Goal: Find contact information: Find contact information

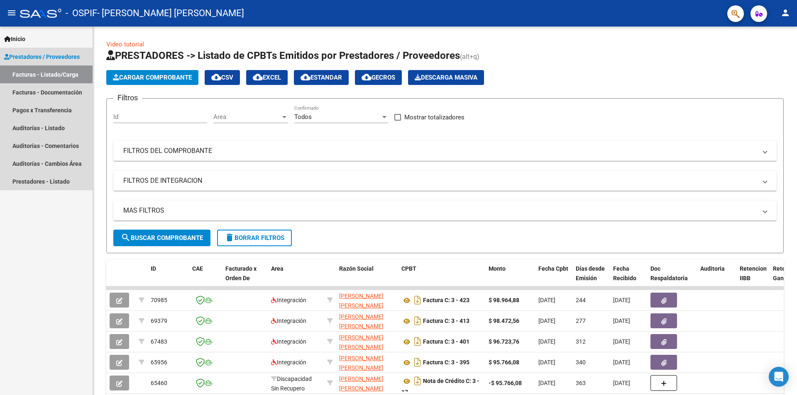
click at [75, 57] on span "Prestadores / Proveedores" at bounding box center [42, 56] width 76 height 9
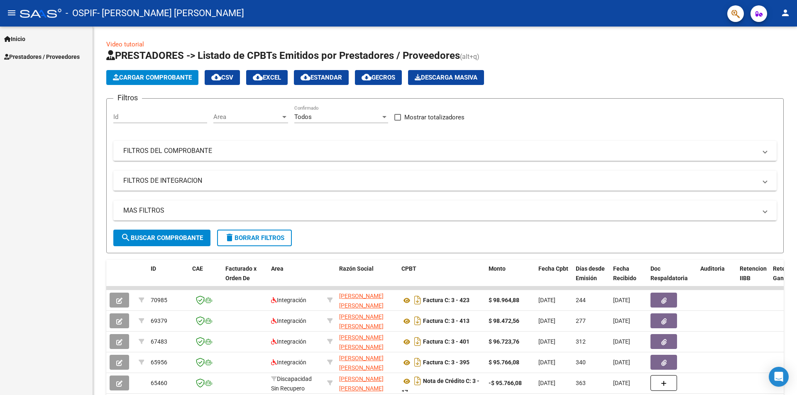
click at [8, 12] on mat-icon "menu" at bounding box center [12, 13] width 10 height 10
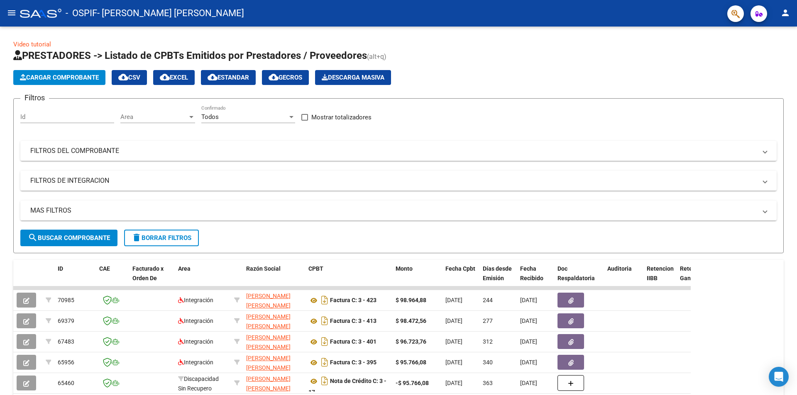
click at [27, 11] on div at bounding box center [40, 13] width 41 height 9
click at [68, 12] on span "- OSPIF" at bounding box center [82, 13] width 32 height 18
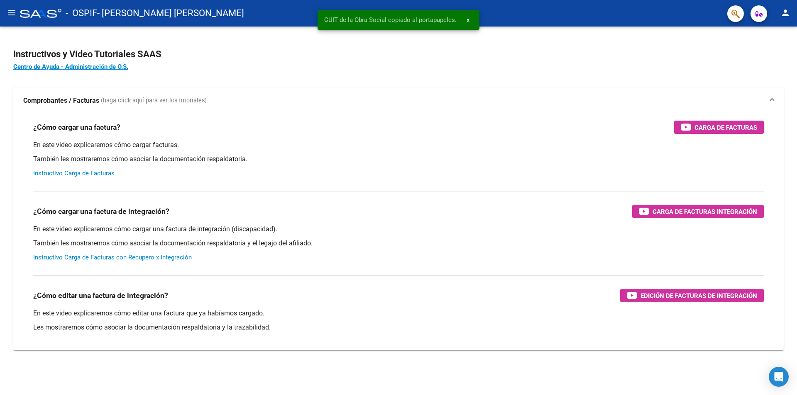
click at [6, 12] on button "menu" at bounding box center [11, 13] width 17 height 17
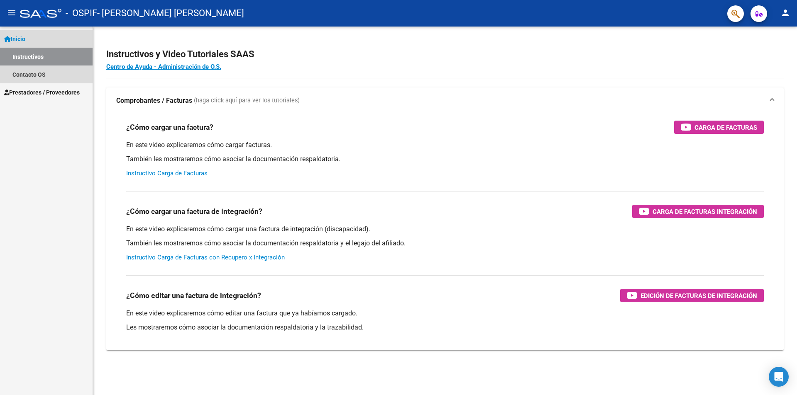
click at [52, 56] on link "Instructivos" at bounding box center [46, 57] width 93 height 18
click at [66, 95] on span "Prestadores / Proveedores" at bounding box center [42, 92] width 76 height 9
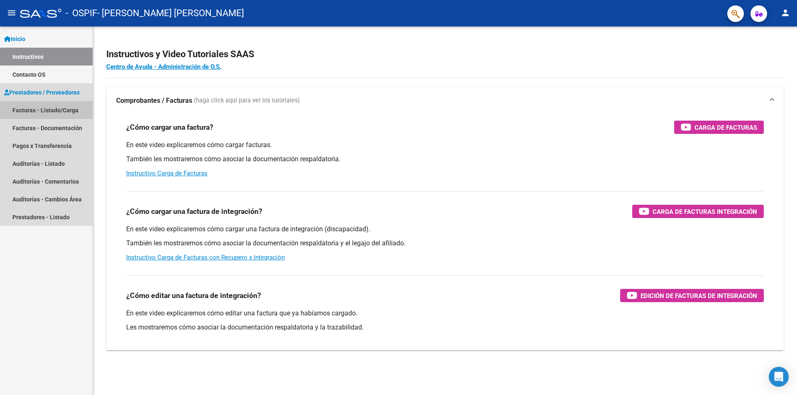
click at [67, 110] on link "Facturas - Listado/Carga" at bounding box center [46, 110] width 93 height 18
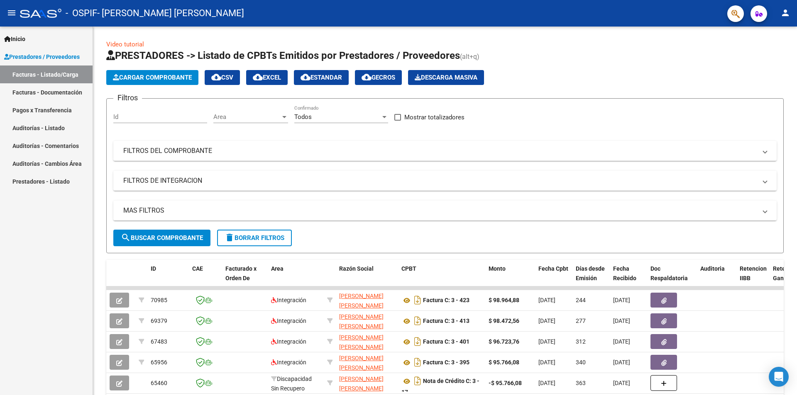
click at [789, 15] on mat-icon "person" at bounding box center [785, 13] width 10 height 10
click at [777, 37] on button "person Mi Perfil" at bounding box center [768, 35] width 51 height 20
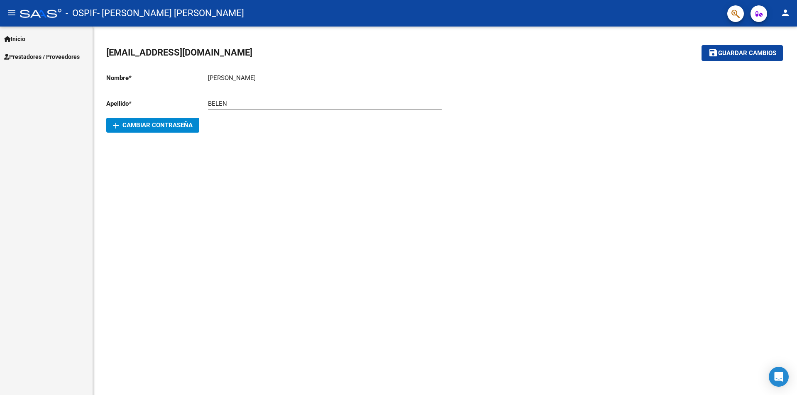
click at [138, 127] on span "add Cambiar Contraseña" at bounding box center [153, 125] width 80 height 7
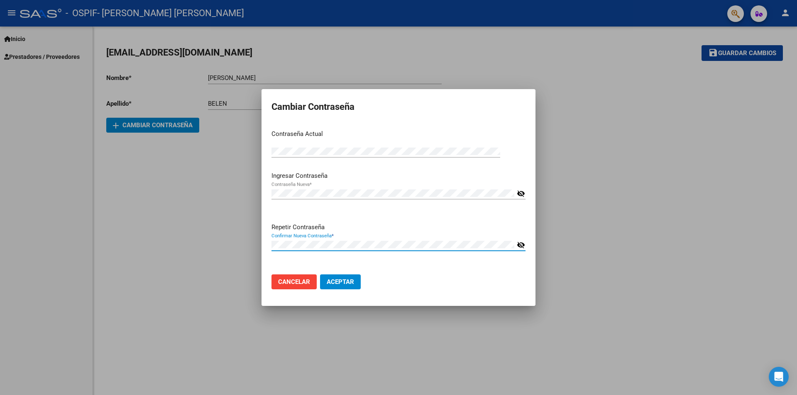
click at [304, 282] on span "Cancelar" at bounding box center [294, 281] width 32 height 7
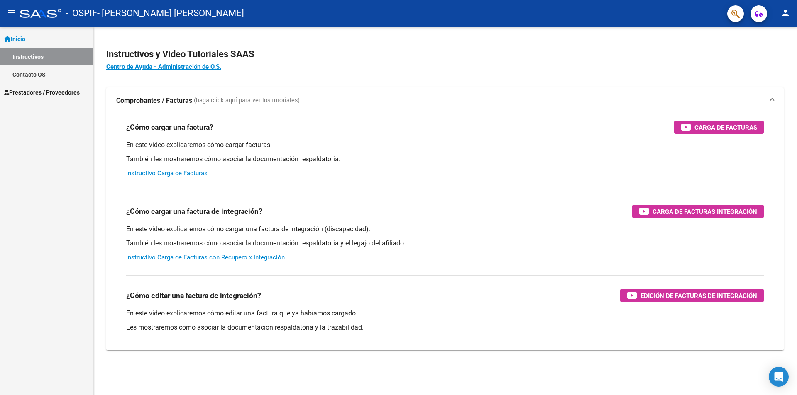
click at [29, 54] on link "Instructivos" at bounding box center [46, 57] width 93 height 18
click at [9, 11] on mat-icon "menu" at bounding box center [12, 13] width 10 height 10
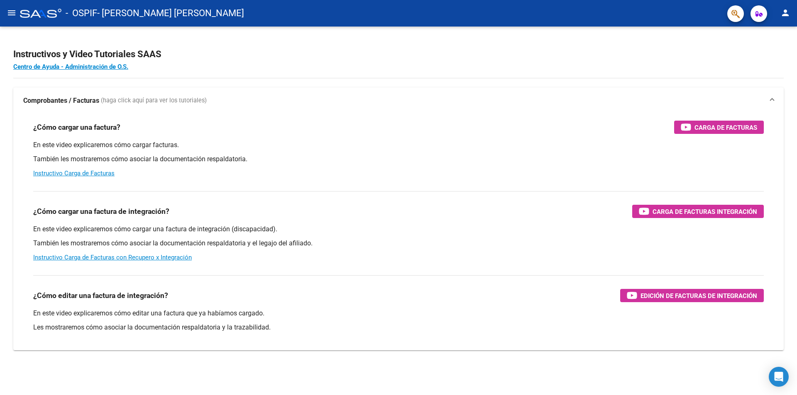
click at [755, 19] on span "button" at bounding box center [758, 13] width 7 height 17
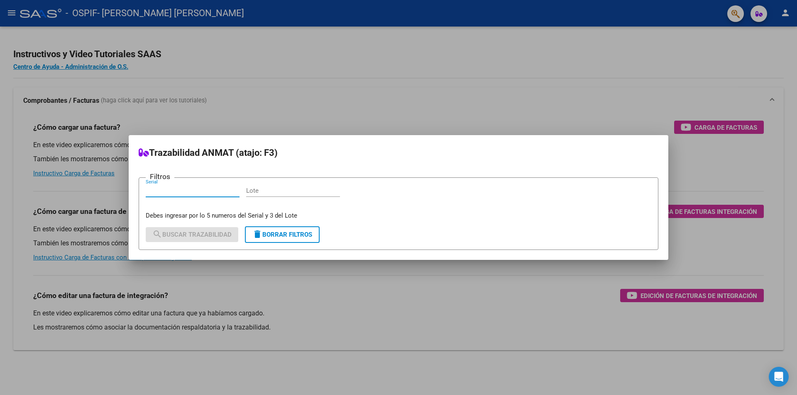
click at [697, 72] on div at bounding box center [398, 197] width 797 height 395
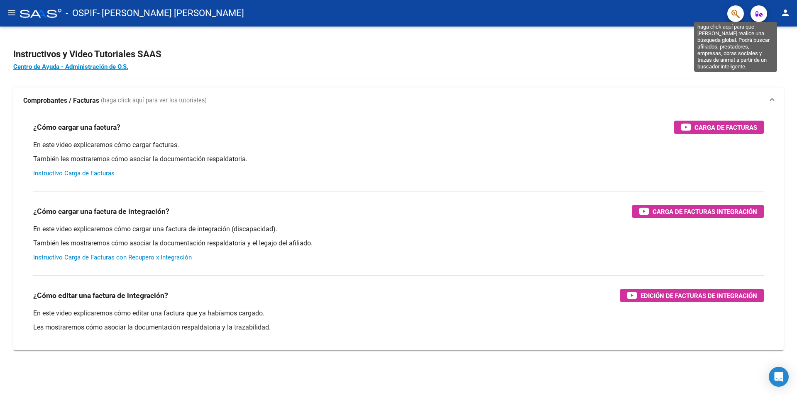
click at [733, 12] on icon "button" at bounding box center [735, 14] width 8 height 10
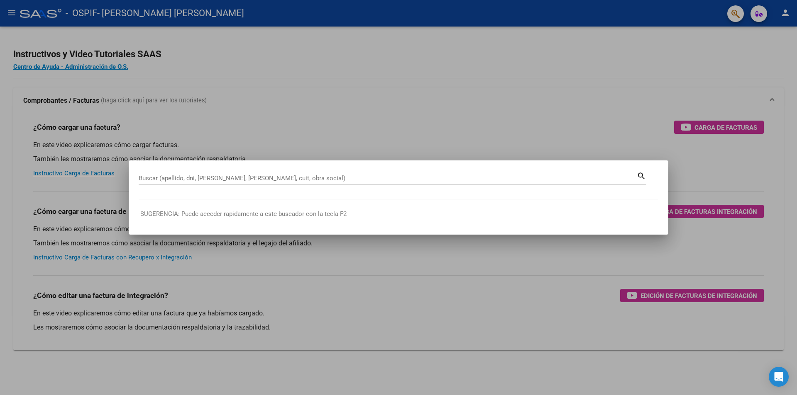
click at [604, 80] on div at bounding box center [398, 197] width 797 height 395
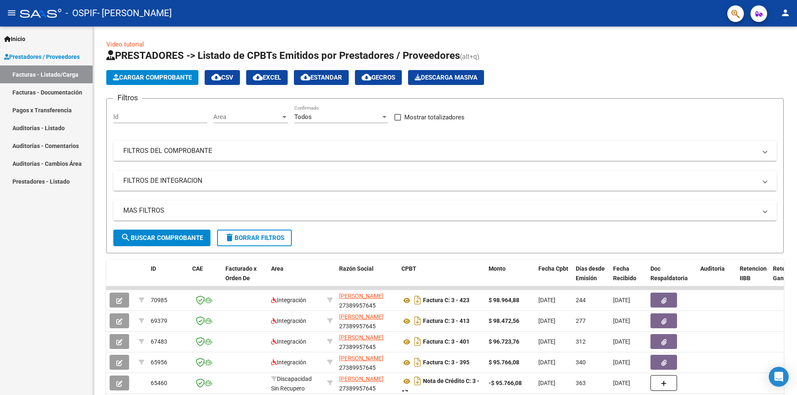
click at [78, 97] on link "Facturas - Documentación" at bounding box center [46, 92] width 93 height 18
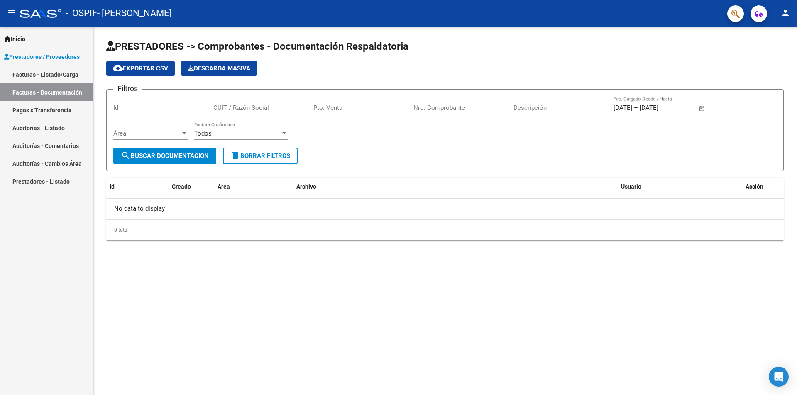
click at [58, 71] on link "Facturas - Listado/Carga" at bounding box center [46, 75] width 93 height 18
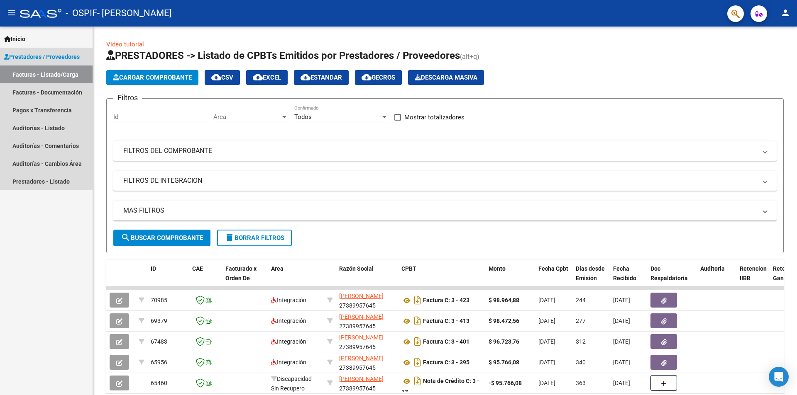
click at [58, 59] on span "Prestadores / Proveedores" at bounding box center [42, 56] width 76 height 9
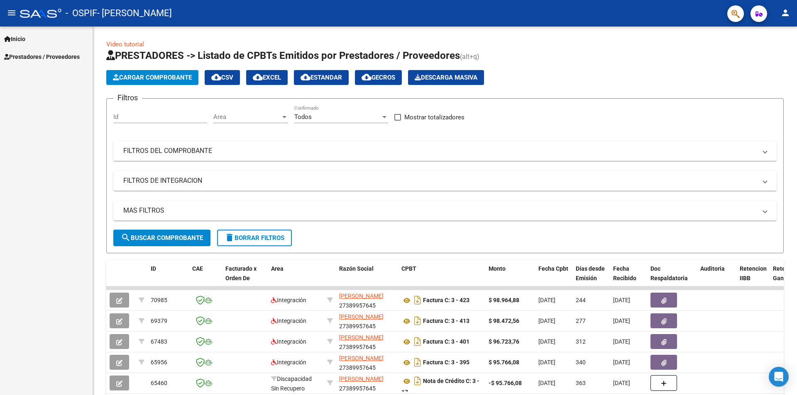
click at [48, 9] on div at bounding box center [40, 13] width 41 height 9
click at [8, 9] on mat-icon "menu" at bounding box center [12, 13] width 10 height 10
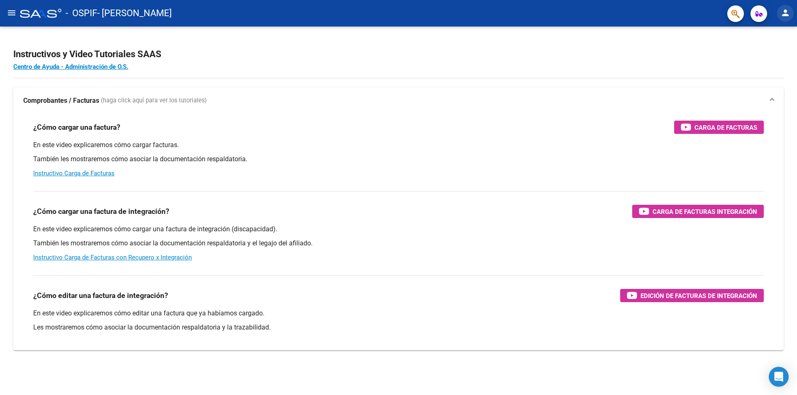
click at [789, 18] on mat-icon "person" at bounding box center [785, 13] width 10 height 10
click at [766, 34] on button "person Mi Perfil" at bounding box center [768, 35] width 51 height 20
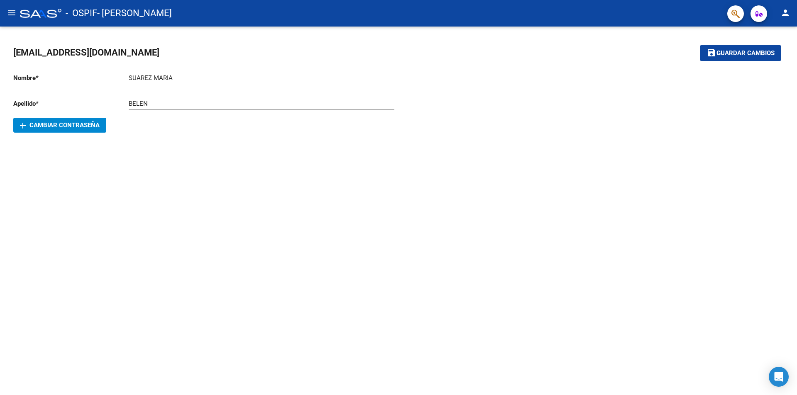
click at [758, 18] on span "button" at bounding box center [758, 13] width 7 height 17
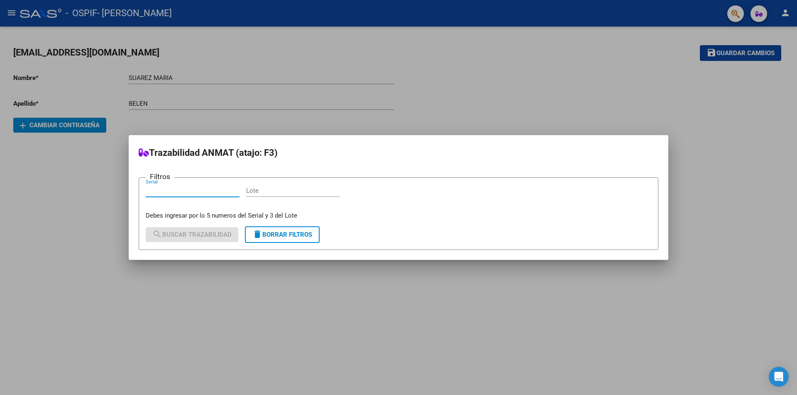
click at [735, 16] on div at bounding box center [398, 197] width 797 height 395
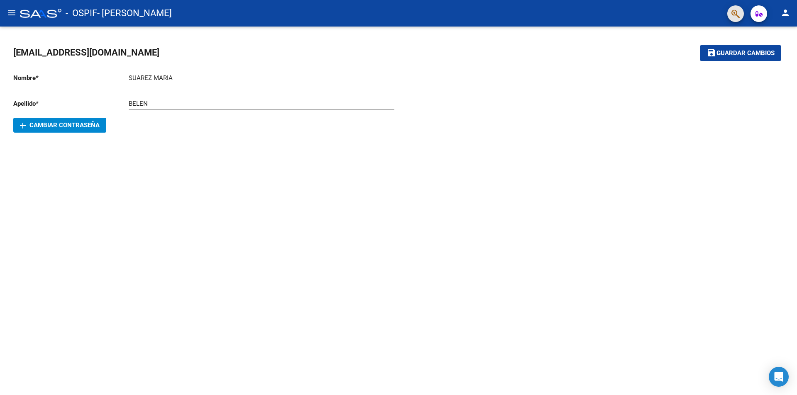
click at [730, 10] on button "button" at bounding box center [735, 13] width 17 height 17
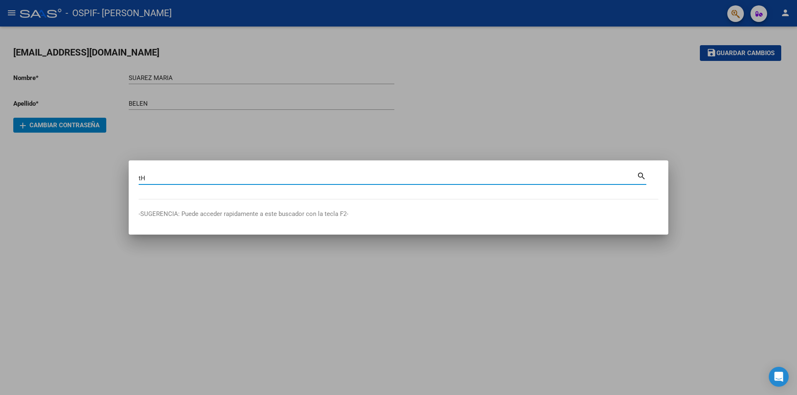
type input "t"
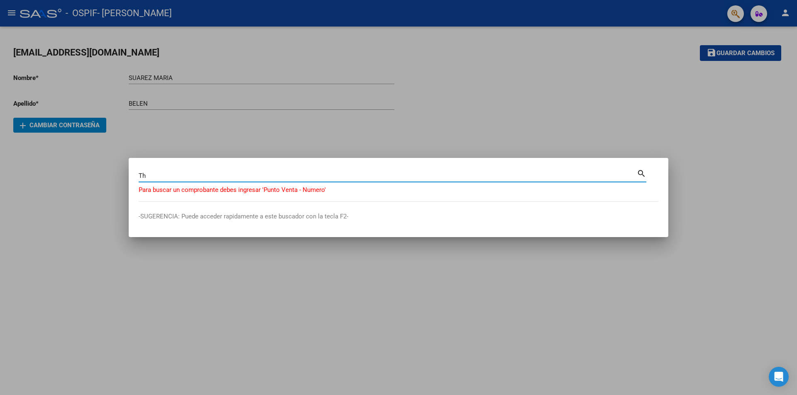
type input "T"
click at [628, 166] on mat-dialog-container "Buscar (apellido, dni, cuil, nro traspaso, cuit, obra social) search Para busca…" at bounding box center [398, 198] width 539 height 80
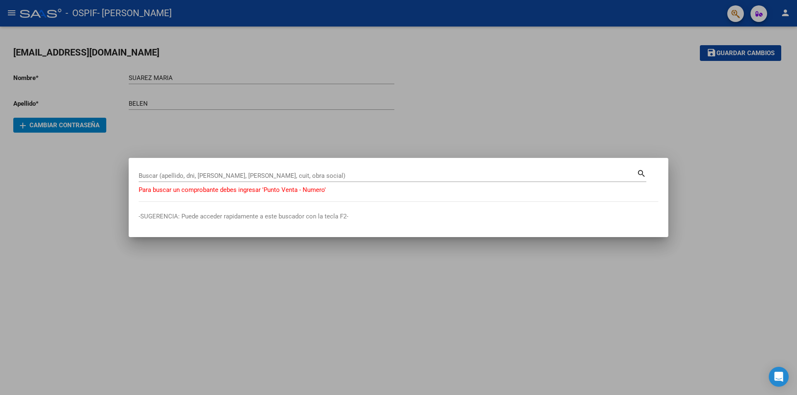
click at [786, 4] on div at bounding box center [398, 197] width 797 height 395
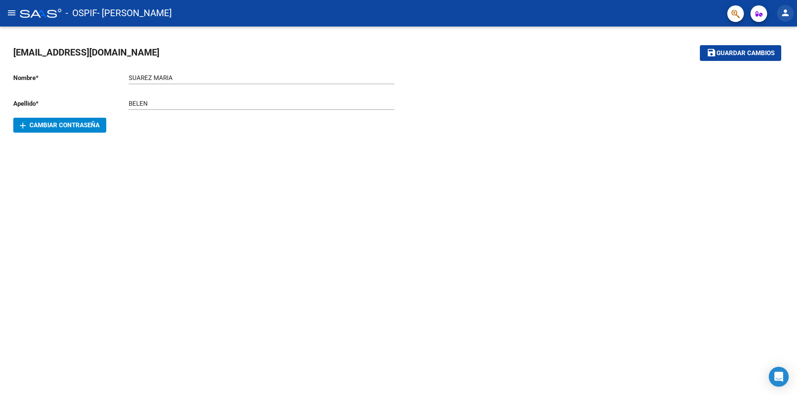
click at [789, 11] on mat-icon "person" at bounding box center [785, 13] width 10 height 10
click at [776, 37] on button "person Mi Perfil" at bounding box center [768, 35] width 51 height 20
click at [19, 10] on button "menu" at bounding box center [11, 13] width 17 height 17
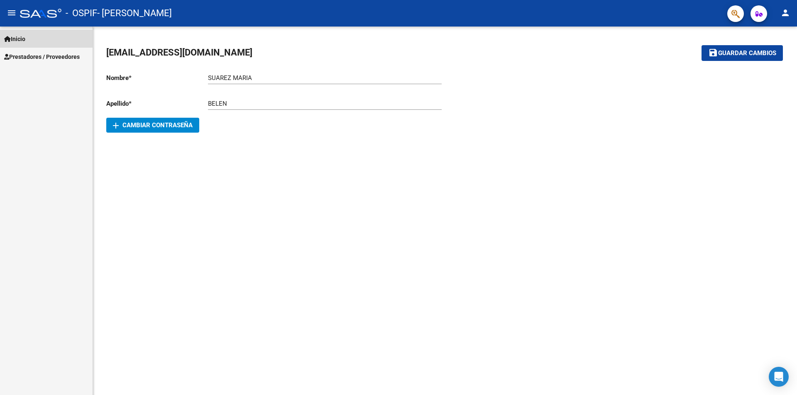
click at [34, 44] on link "Inicio" at bounding box center [46, 39] width 93 height 18
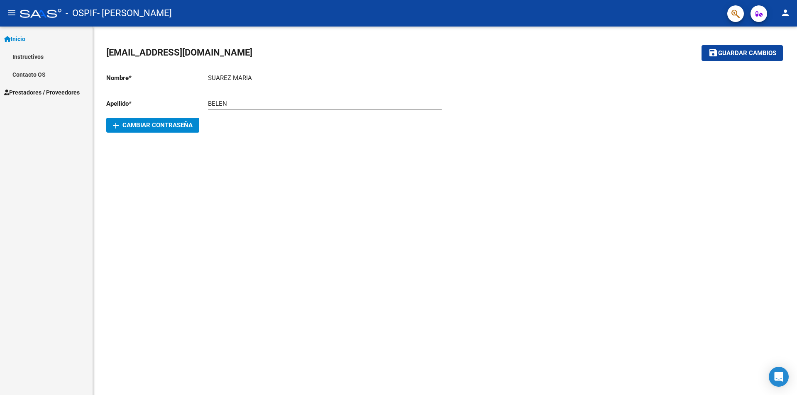
click at [44, 75] on link "Contacto OS" at bounding box center [46, 75] width 93 height 18
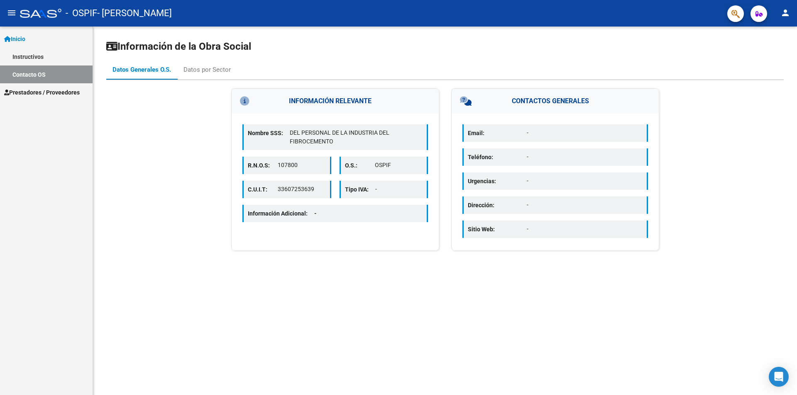
click at [368, 150] on div "Nombre SSS: DEL PERSONAL DE LA INDUSTRIA DEL FIBROCEMENTO R.N.O.S: 107800 O.S.:…" at bounding box center [334, 174] width 207 height 121
click at [191, 71] on div "Datos por Sector" at bounding box center [206, 69] width 47 height 9
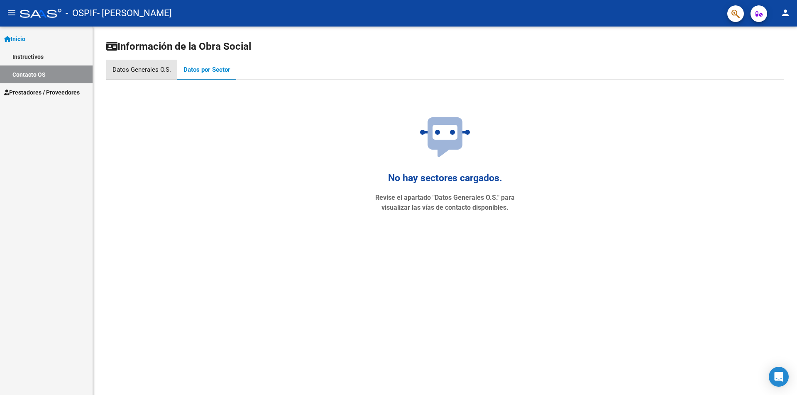
click at [152, 69] on div "Datos Generales O.S." at bounding box center [141, 69] width 58 height 9
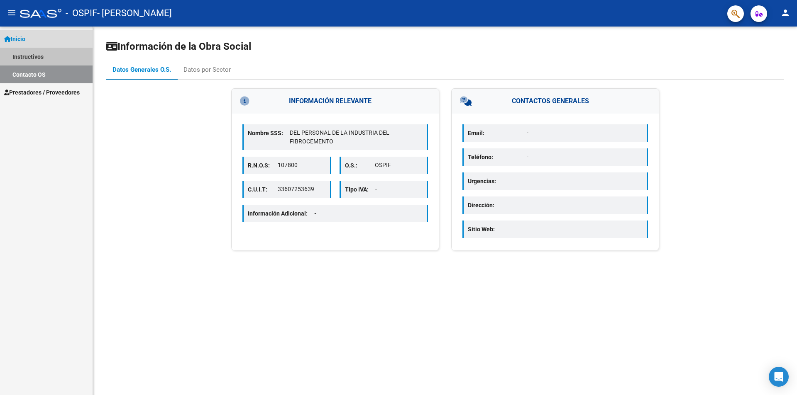
click at [49, 54] on link "Instructivos" at bounding box center [46, 57] width 93 height 18
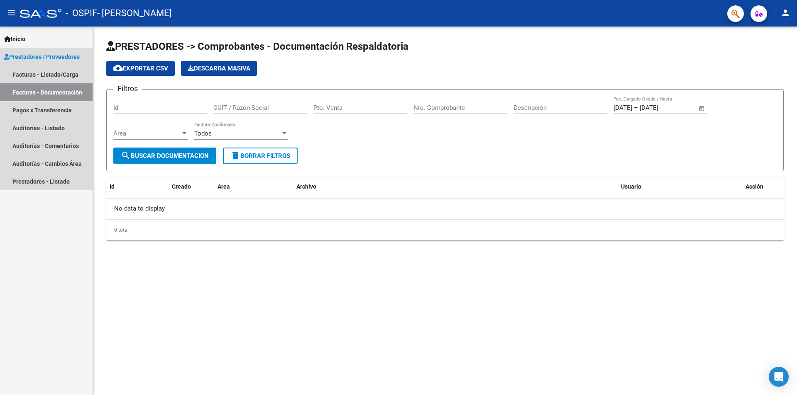
click at [78, 58] on span "Prestadores / Proveedores" at bounding box center [42, 56] width 76 height 9
